Goal: Complete application form

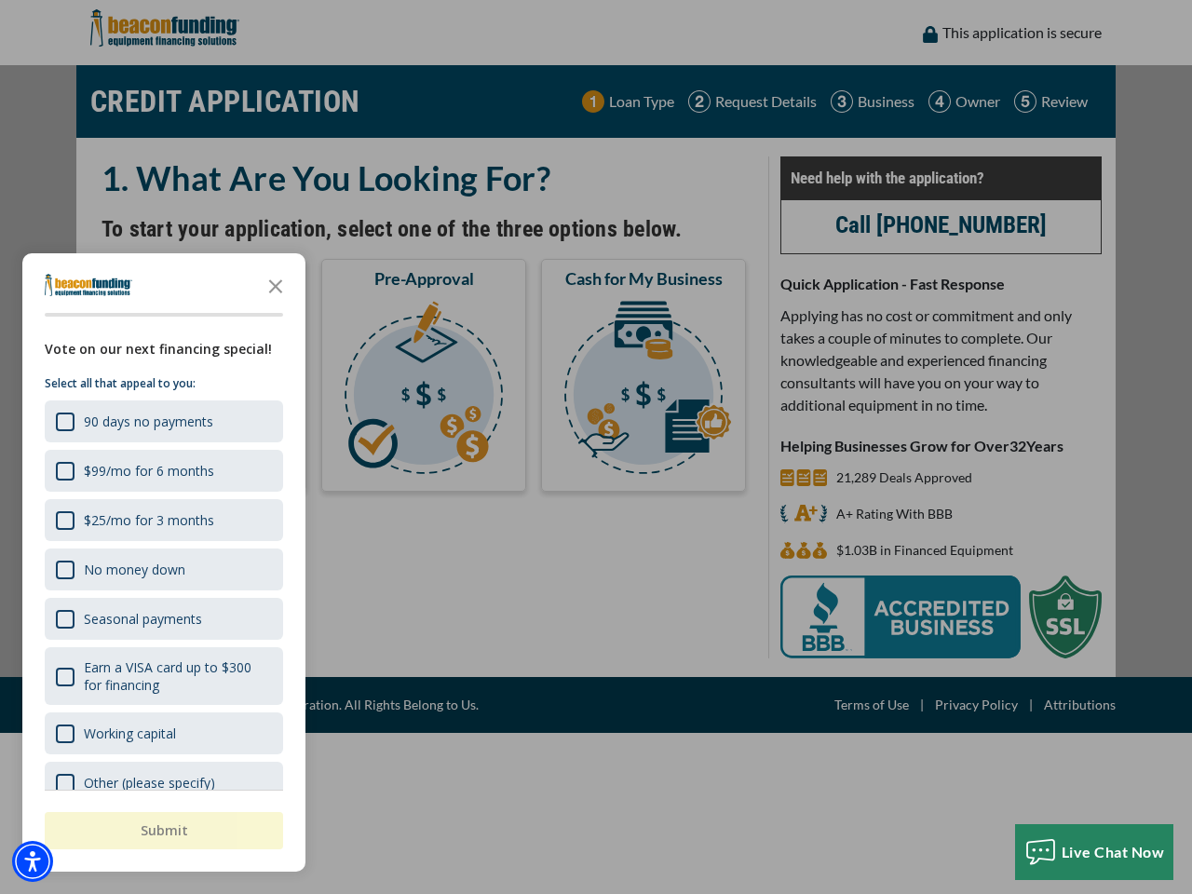
click at [596, 447] on div "button" at bounding box center [596, 447] width 1192 height 894
click at [33, 862] on img "Accessibility Menu" at bounding box center [32, 861] width 41 height 41
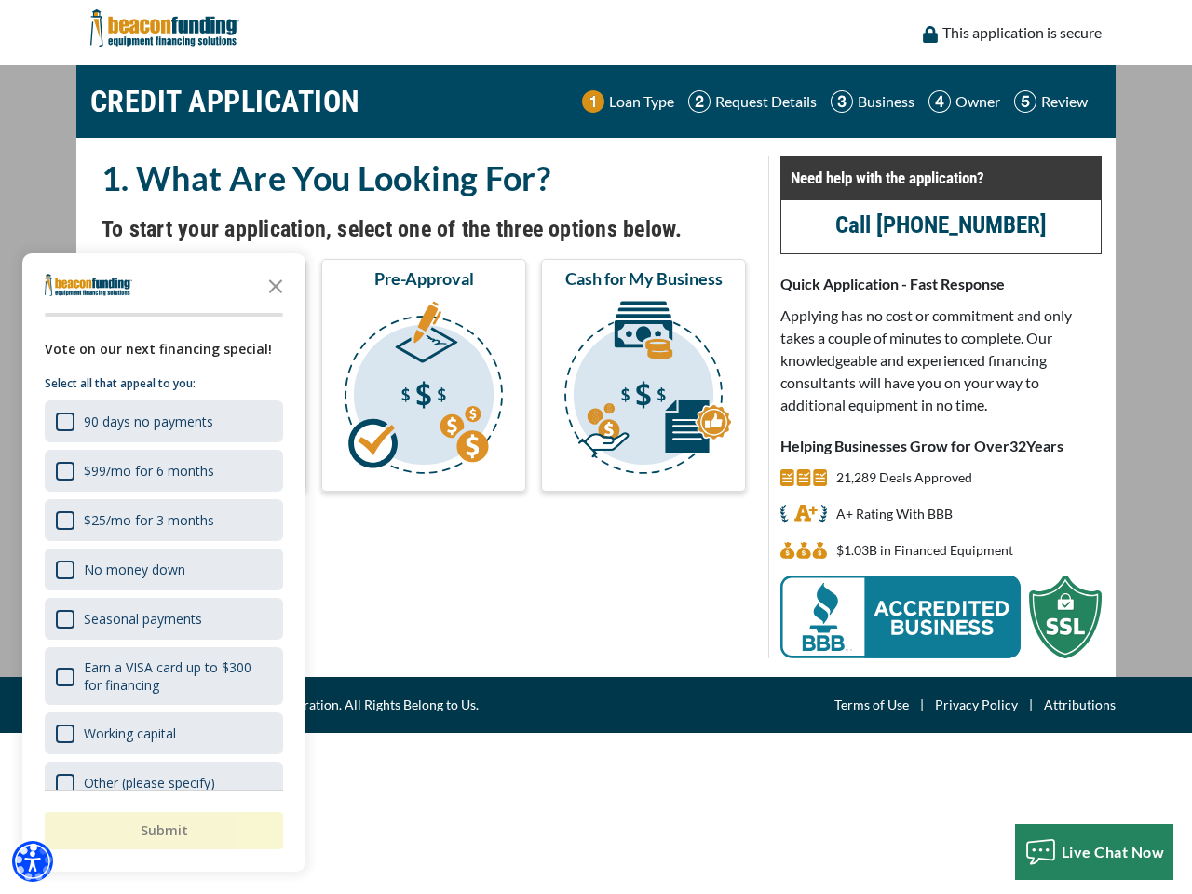
click at [596, 447] on body "Skip to main content Enable accessibility for low vision Open the accessibility…" at bounding box center [596, 447] width 1192 height 894
click at [276, 285] on body "Skip to main content Enable accessibility for low vision Open the accessibility…" at bounding box center [596, 447] width 1192 height 894
click at [162, 421] on body "Skip to main content Enable accessibility for low vision Open the accessibility…" at bounding box center [596, 447] width 1192 height 894
click at [162, 470] on body "Skip to main content Enable accessibility for low vision Open the accessibility…" at bounding box center [596, 447] width 1192 height 894
click at [162, 520] on body "Skip to main content Enable accessibility for low vision Open the accessibility…" at bounding box center [596, 447] width 1192 height 894
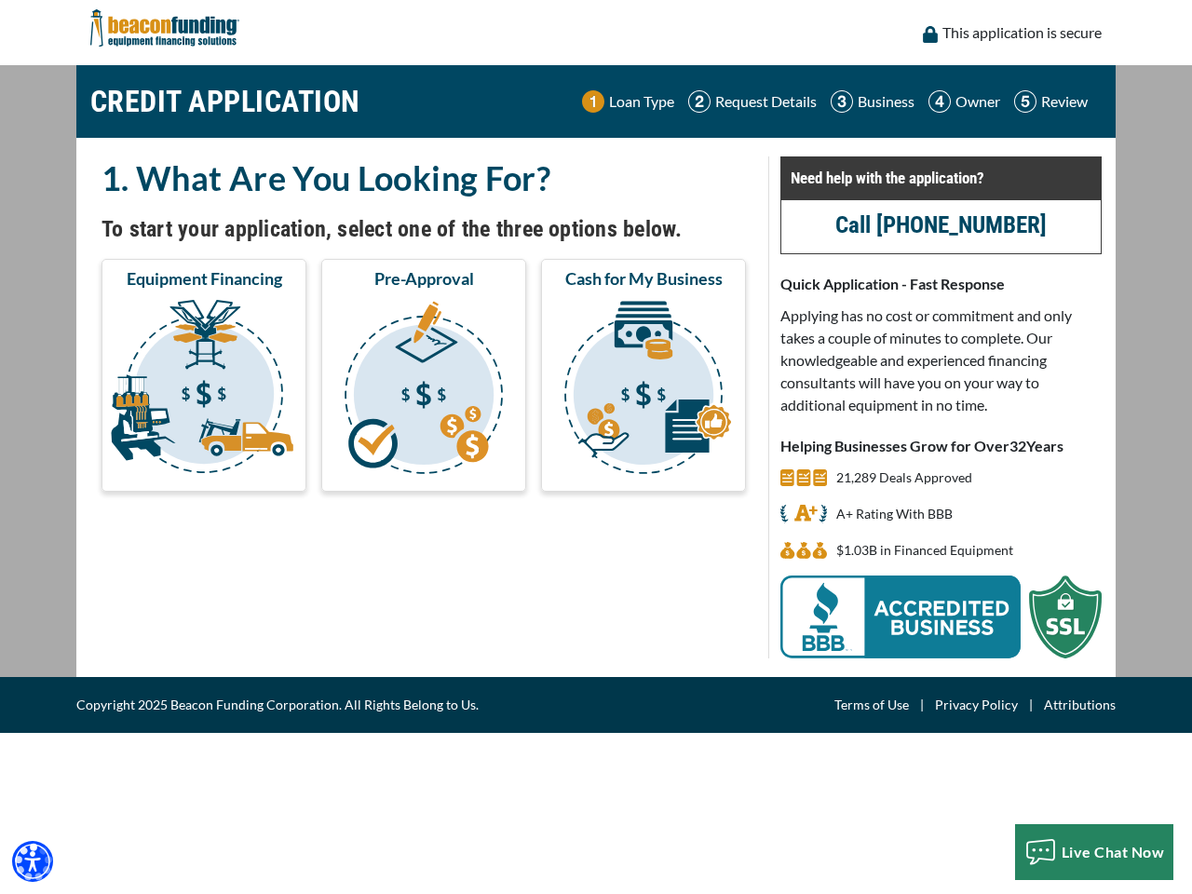
click at [162, 569] on body "Skip to main content Enable accessibility for low vision Open the accessibility…" at bounding box center [596, 447] width 1192 height 894
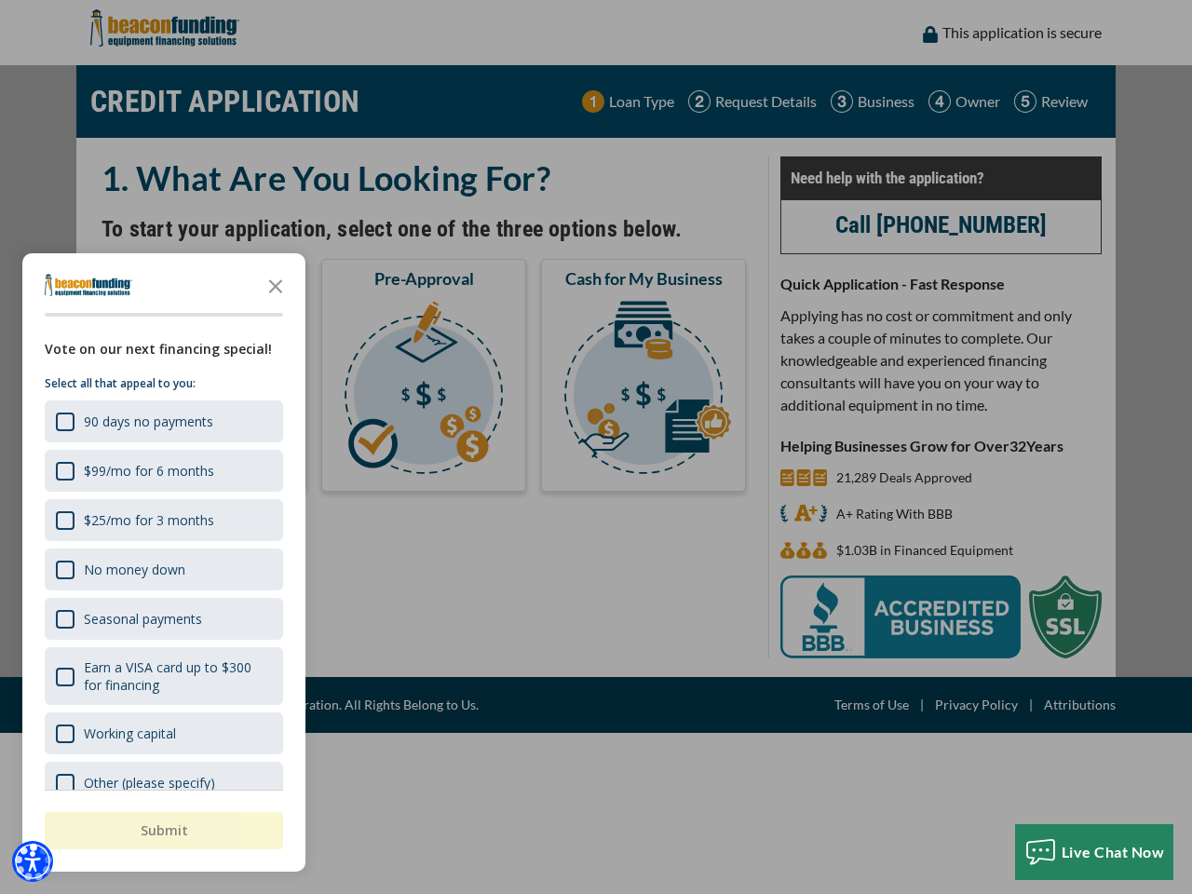
click at [162, 618] on body "Skip to main content Enable accessibility for low vision Open the accessibility…" at bounding box center [596, 447] width 1192 height 894
click at [162, 676] on body "Skip to main content Enable accessibility for low vision Open the accessibility…" at bounding box center [596, 447] width 1192 height 894
